Goal: Transaction & Acquisition: Purchase product/service

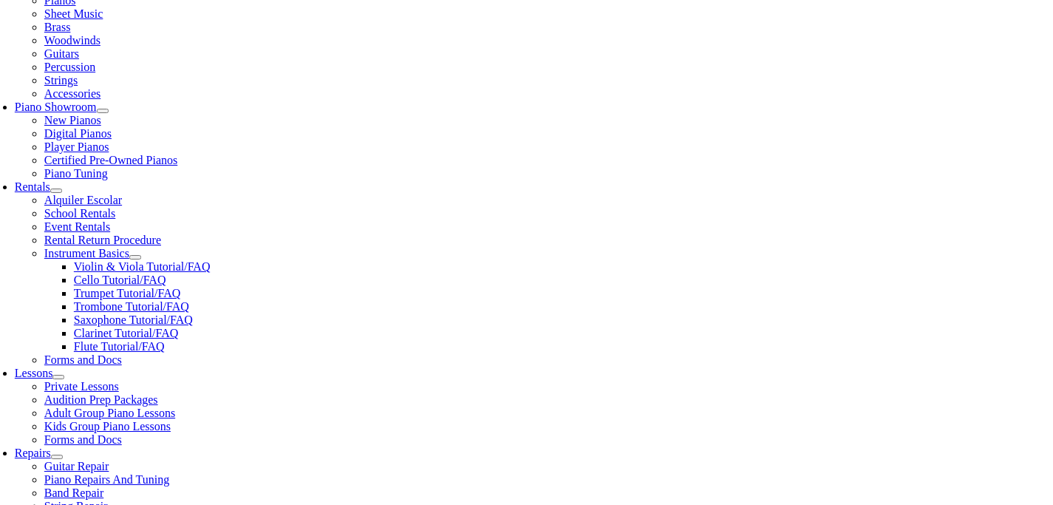
scroll to position [341, 0]
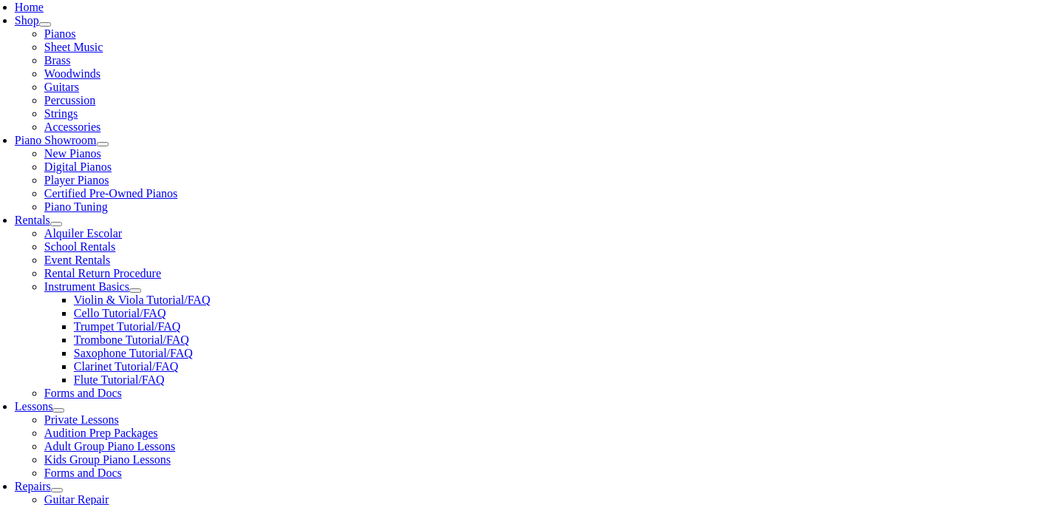
scroll to position [322, 0]
select select "LA"
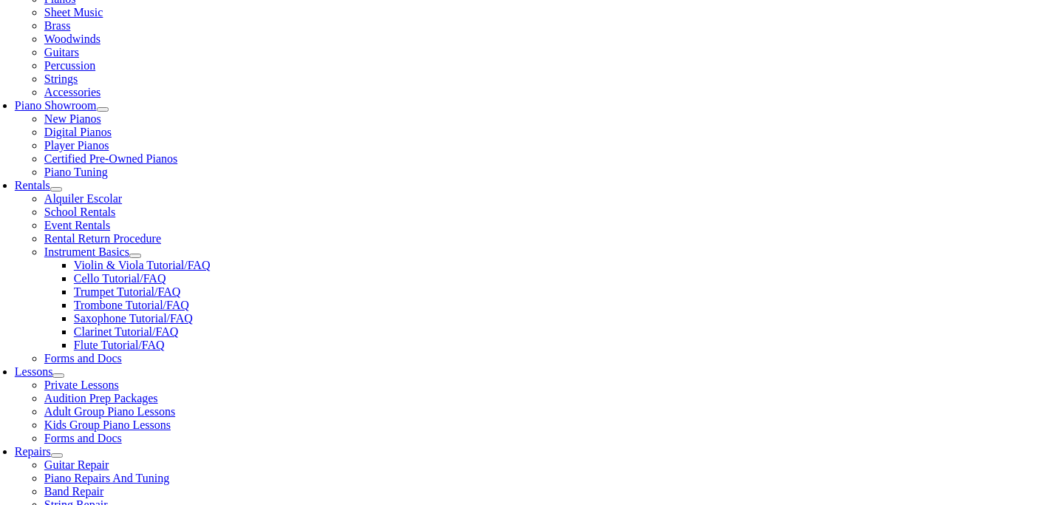
scroll to position [351, 0]
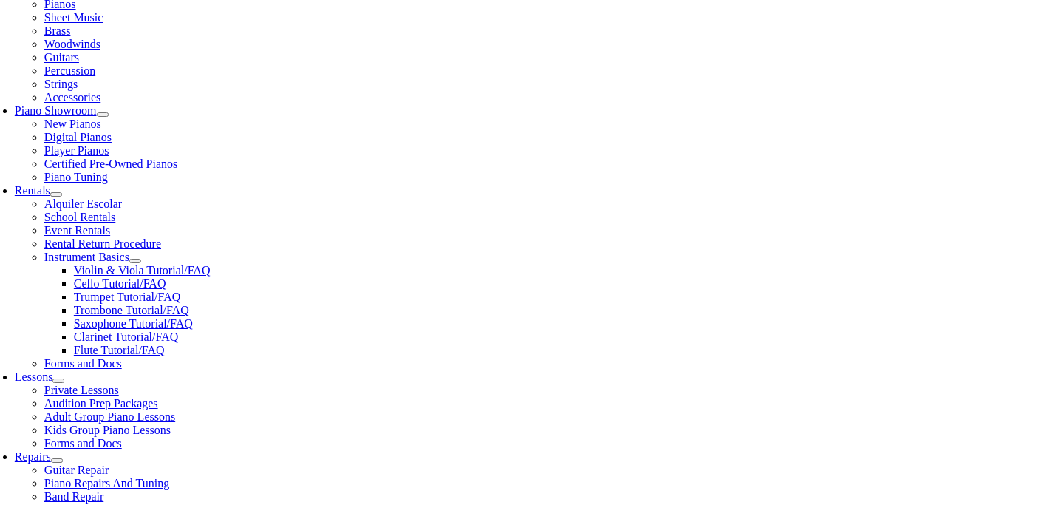
select select "LA"
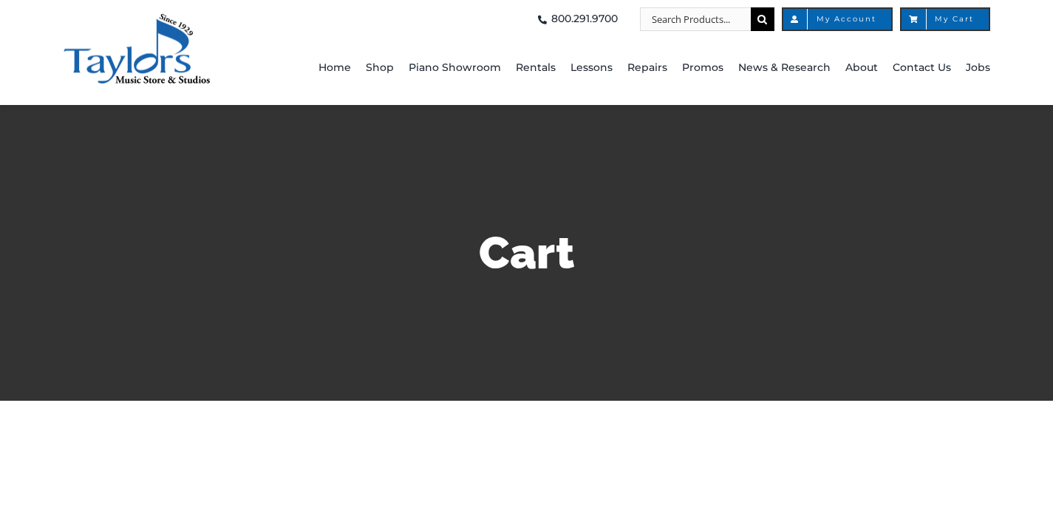
select select "LA"
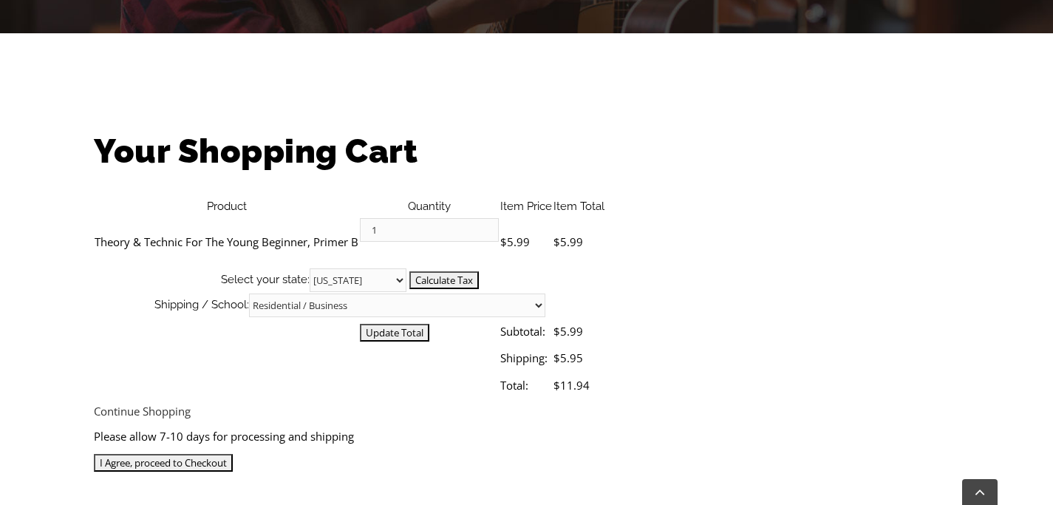
scroll to position [370, 0]
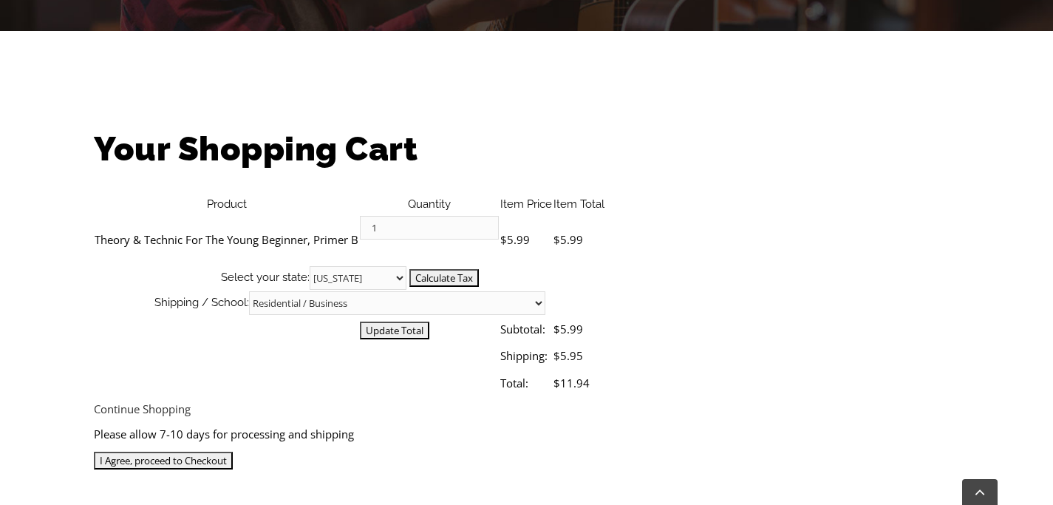
click at [233, 452] on input "I Agree, proceed to Checkout" at bounding box center [163, 461] width 139 height 18
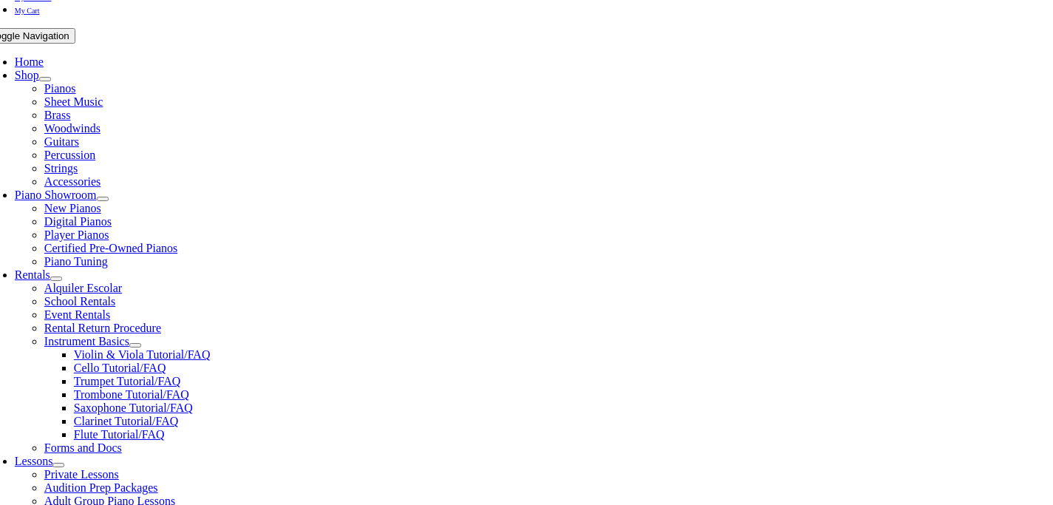
scroll to position [268, 0]
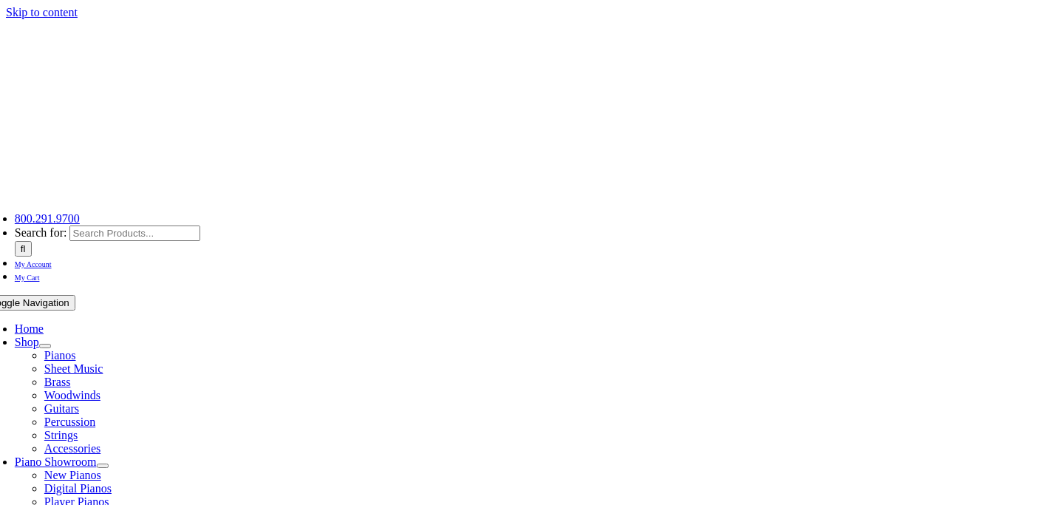
select select "LA"
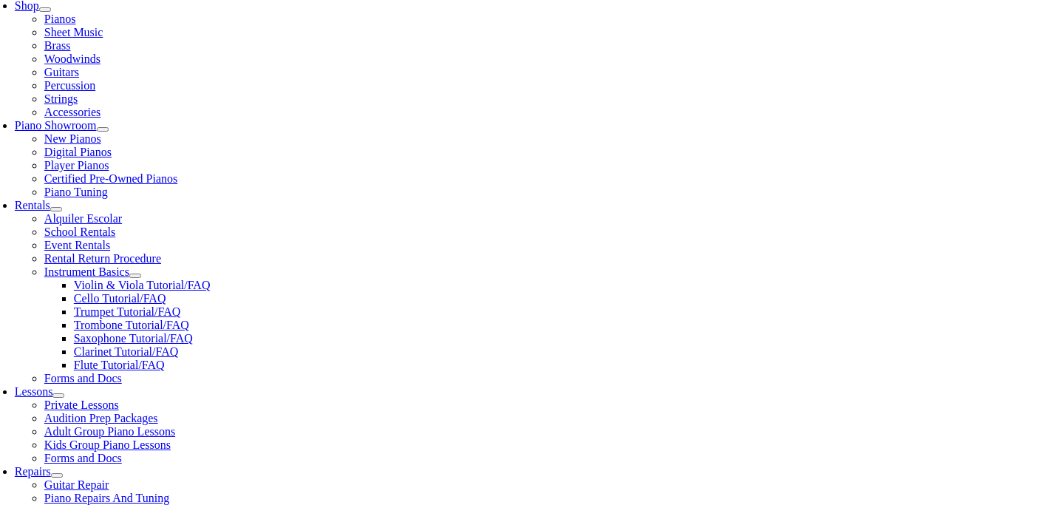
scroll to position [336, 0]
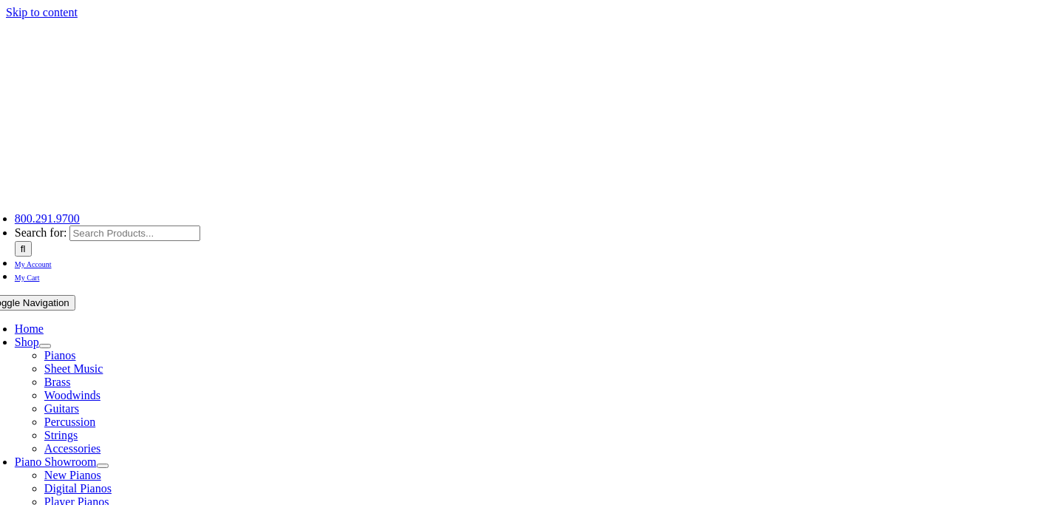
select select
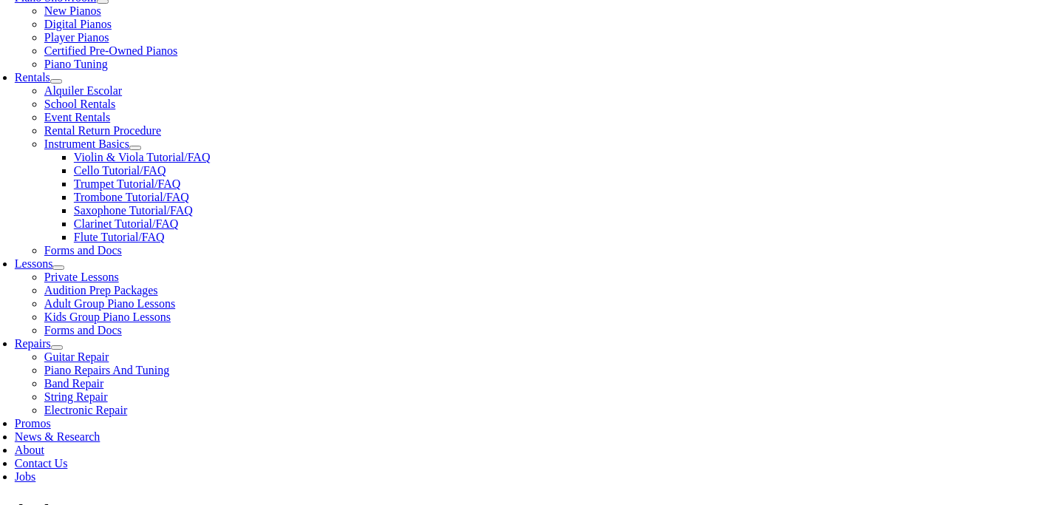
scroll to position [464, 0]
type input "Avis"
type input "[PERSON_NAME]"
type input "[STREET_ADDRESS]"
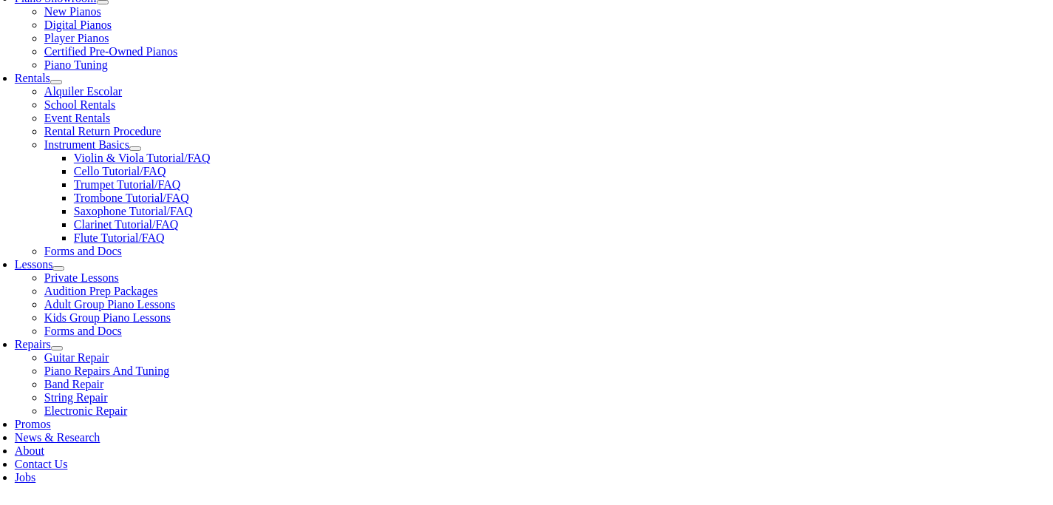
type input "Baton Rouge"
select select "LA"
type input "70806"
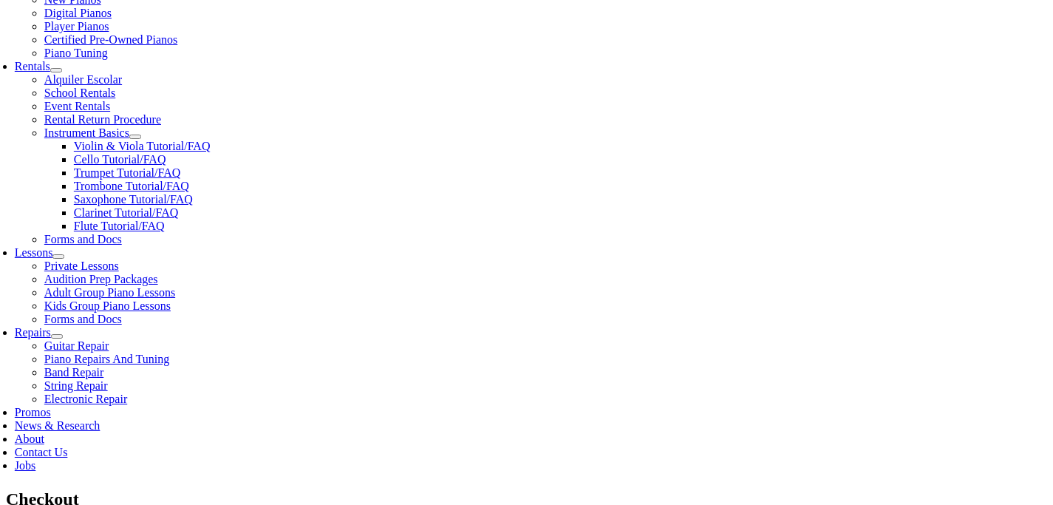
scroll to position [475, 0]
select select "visa"
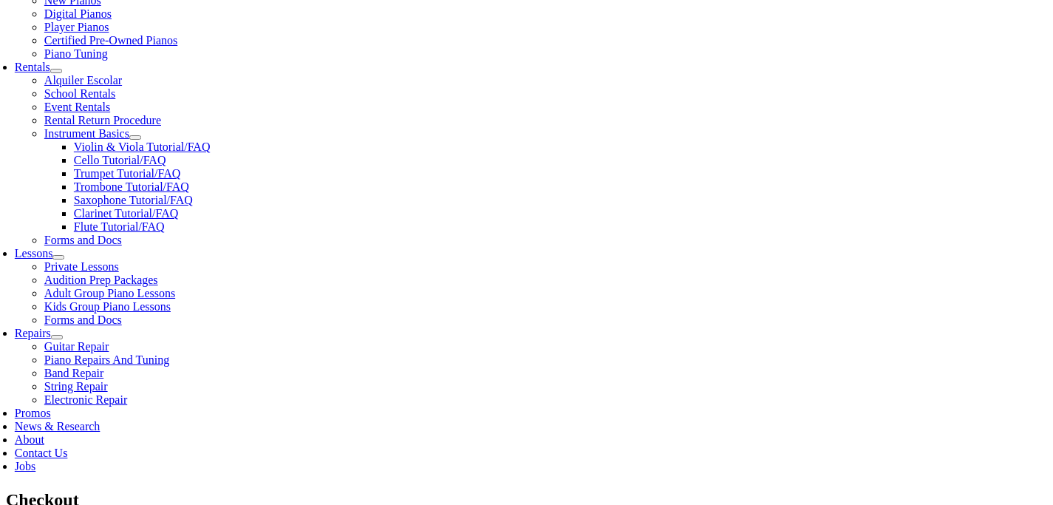
type input "[CREDIT_CARD_NUMBER]"
select select "05"
select select "2028"
type input "269"
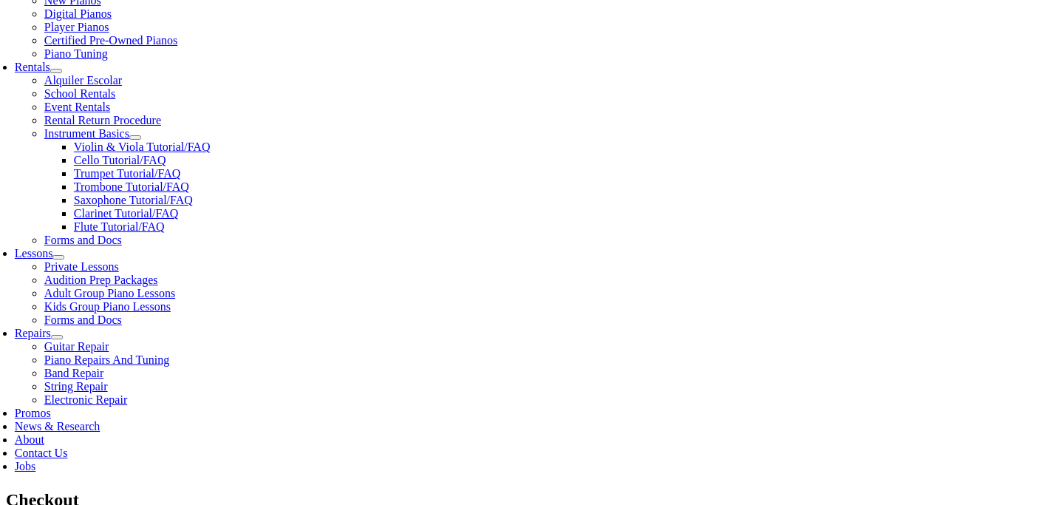
type input "2252790838"
type input "[EMAIL_ADDRESS][DOMAIN_NAME]"
